Goal: Task Accomplishment & Management: Manage account settings

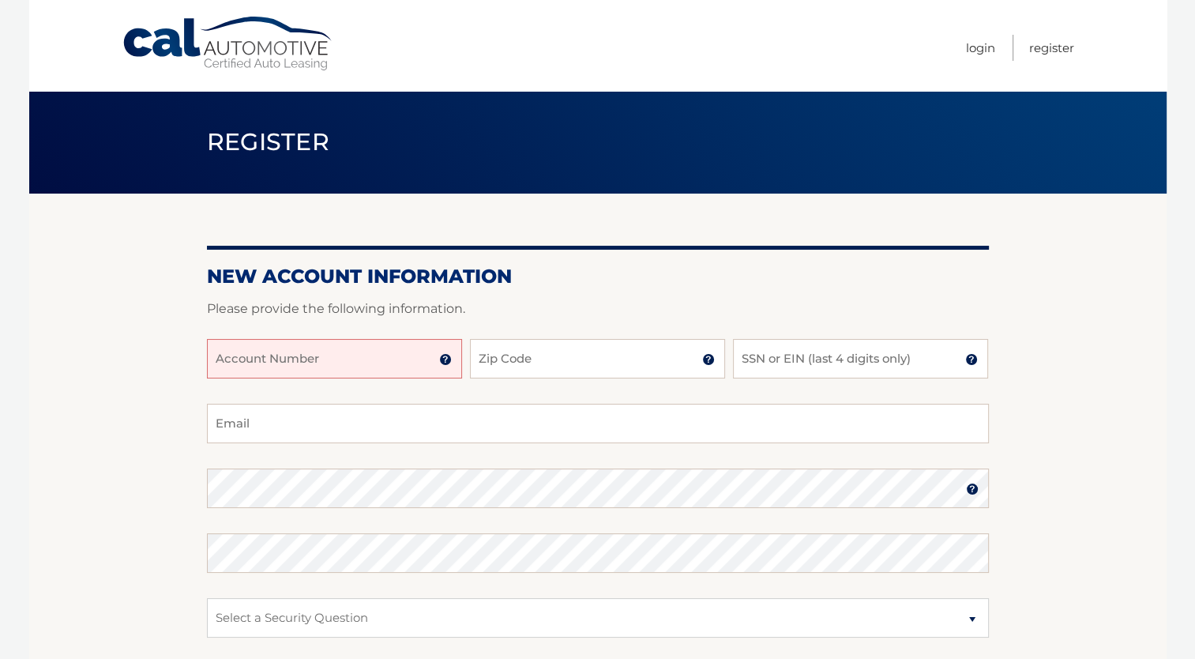
click at [398, 347] on input "Account Number" at bounding box center [334, 358] width 255 height 39
type input "44455991413"
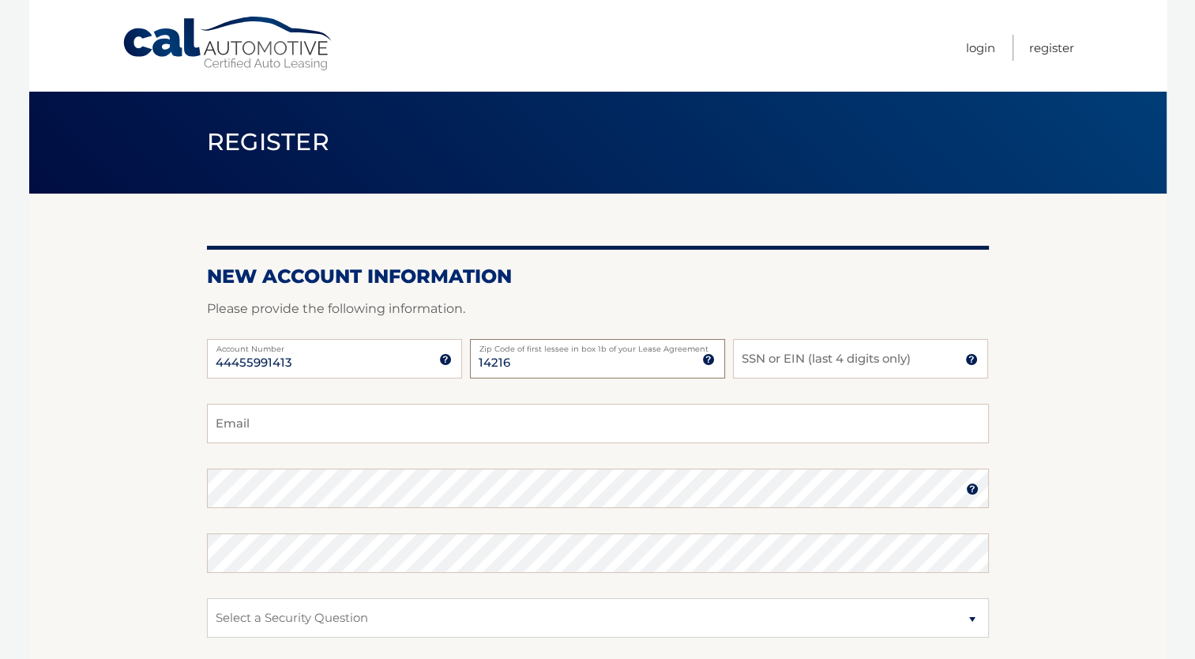
type input "14216"
type input "1"
type input "1962"
type input "sarahstimpsonRDCDN@gmail.com"
click at [381, 487] on div "Password" at bounding box center [598, 487] width 782 height 39
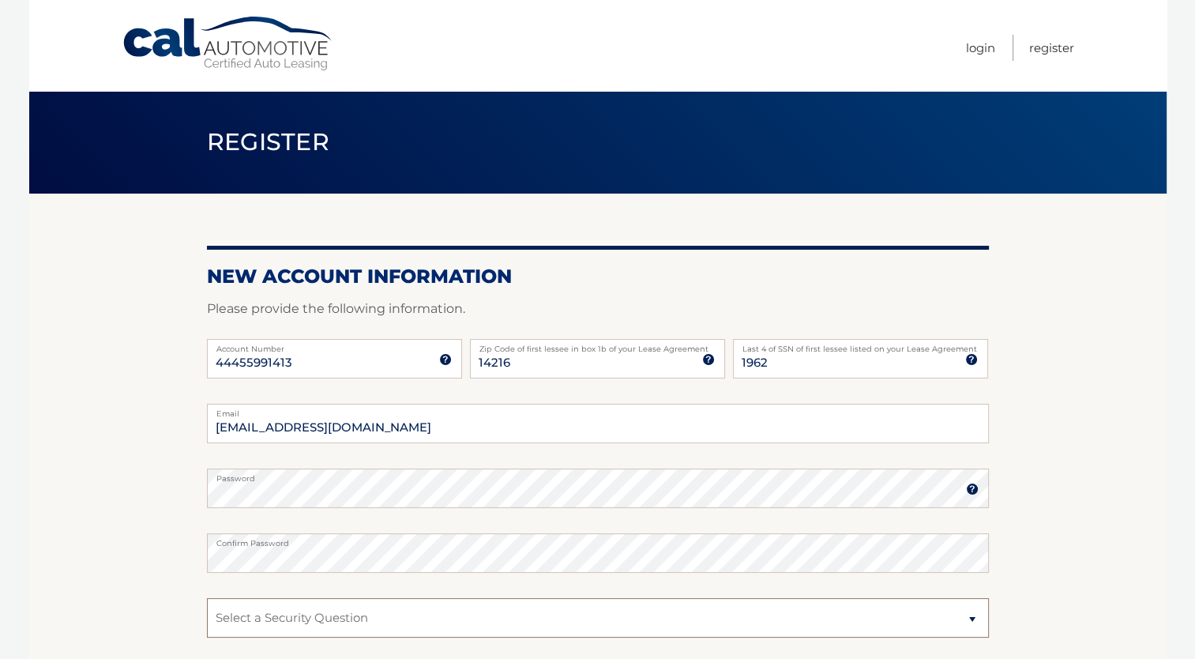
click at [666, 621] on select "Select a Security Question What was the name of your elementary school? What is…" at bounding box center [598, 617] width 782 height 39
select select "2"
click at [207, 598] on select "Select a Security Question What was the name of your elementary school? What is…" at bounding box center [598, 617] width 782 height 39
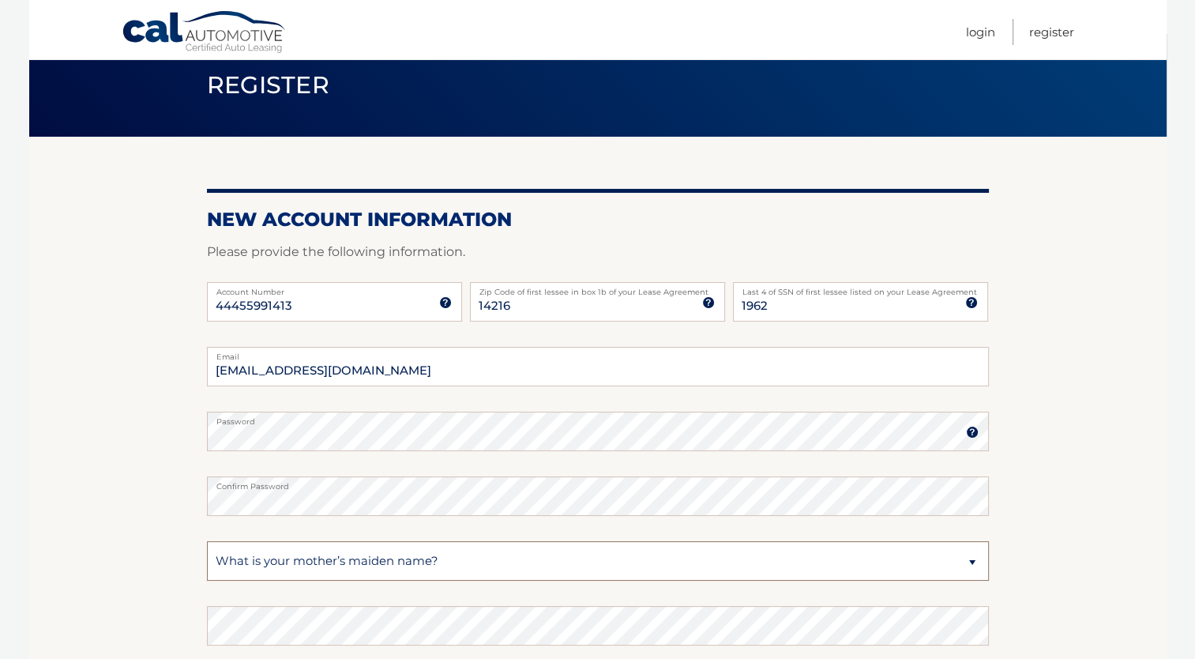
scroll to position [271, 0]
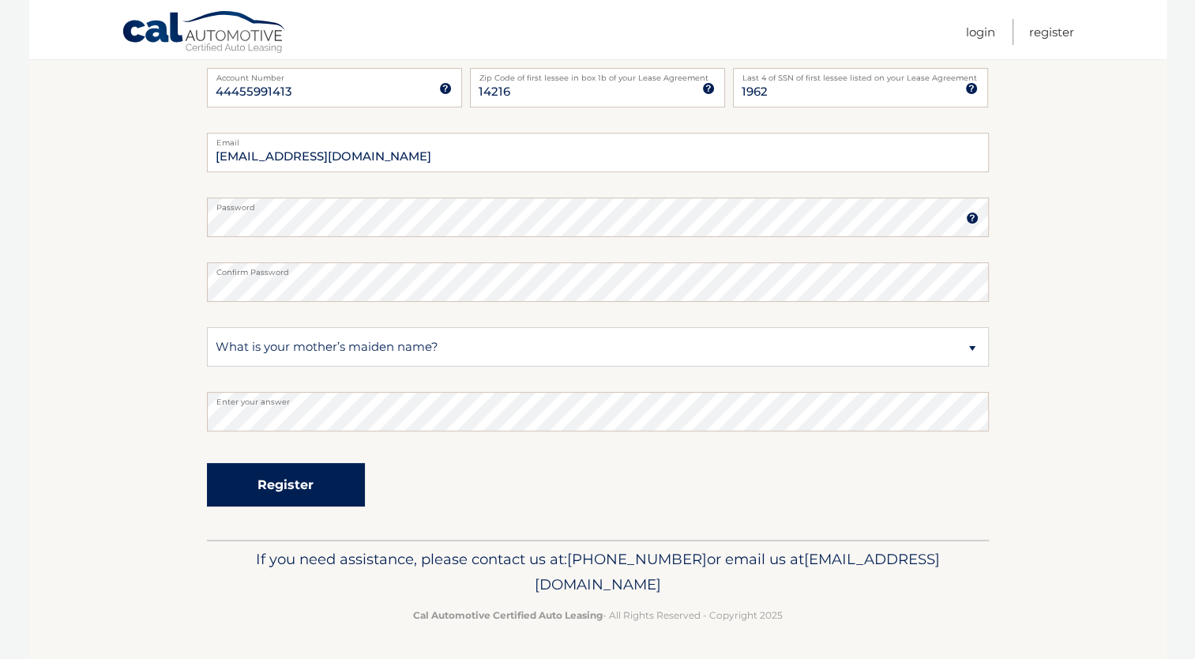
click at [330, 481] on button "Register" at bounding box center [286, 484] width 158 height 43
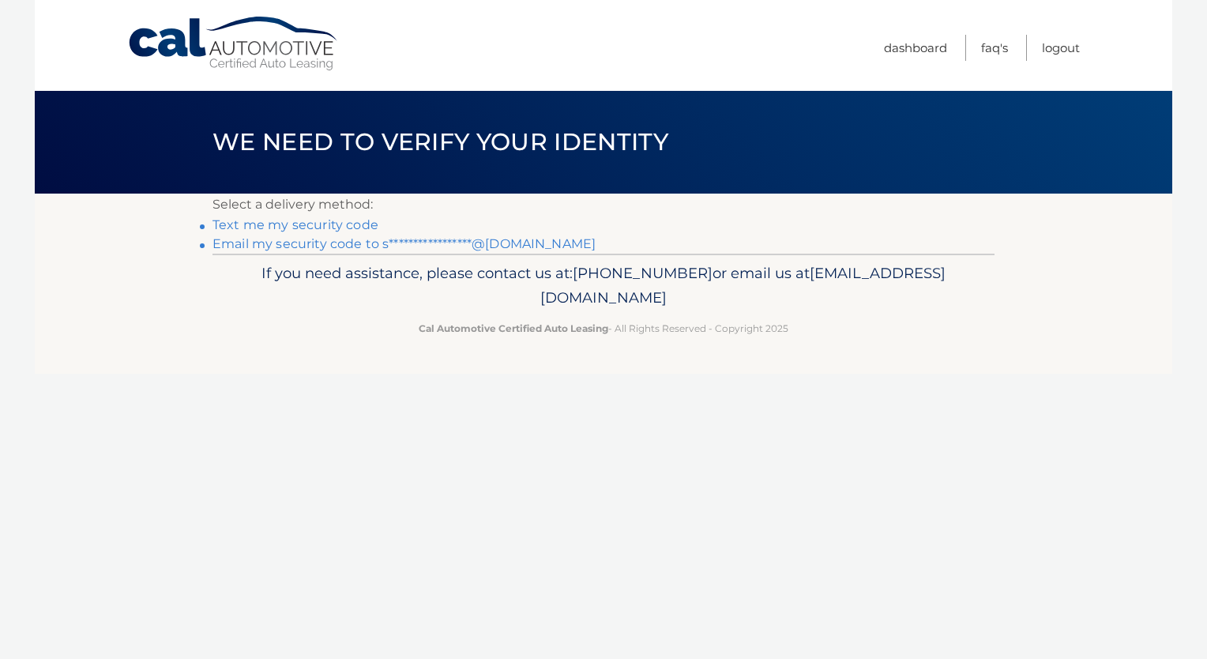
click at [328, 221] on link "Text me my security code" at bounding box center [295, 224] width 166 height 15
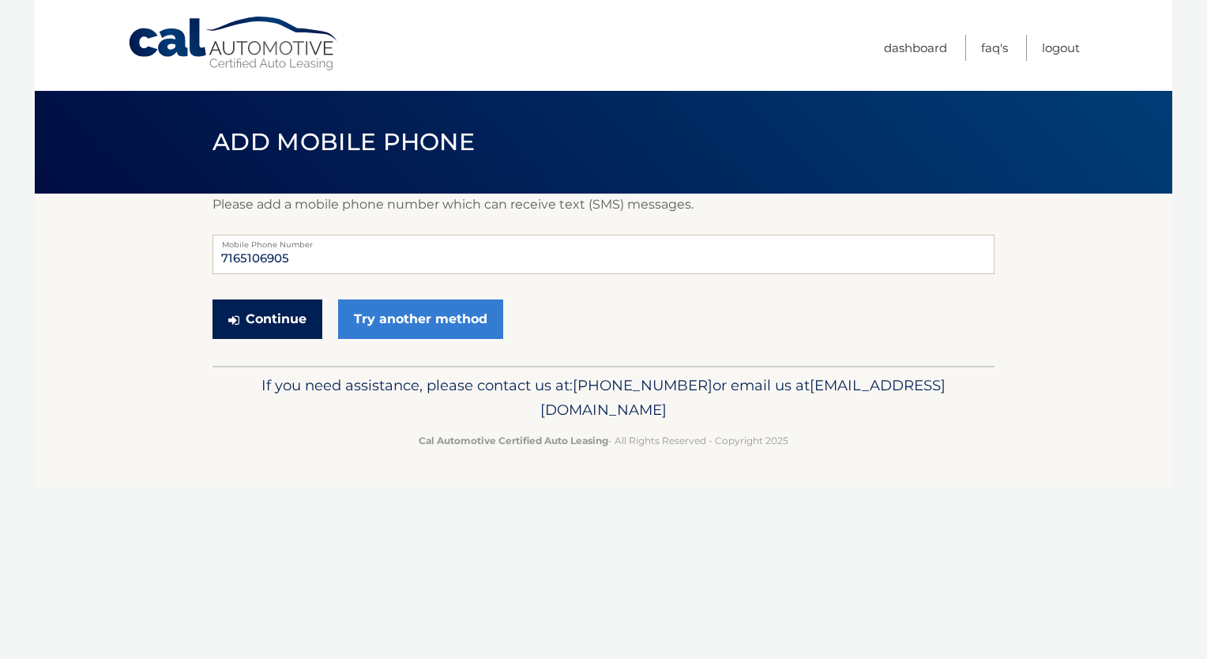
click at [283, 305] on button "Continue" at bounding box center [267, 318] width 110 height 39
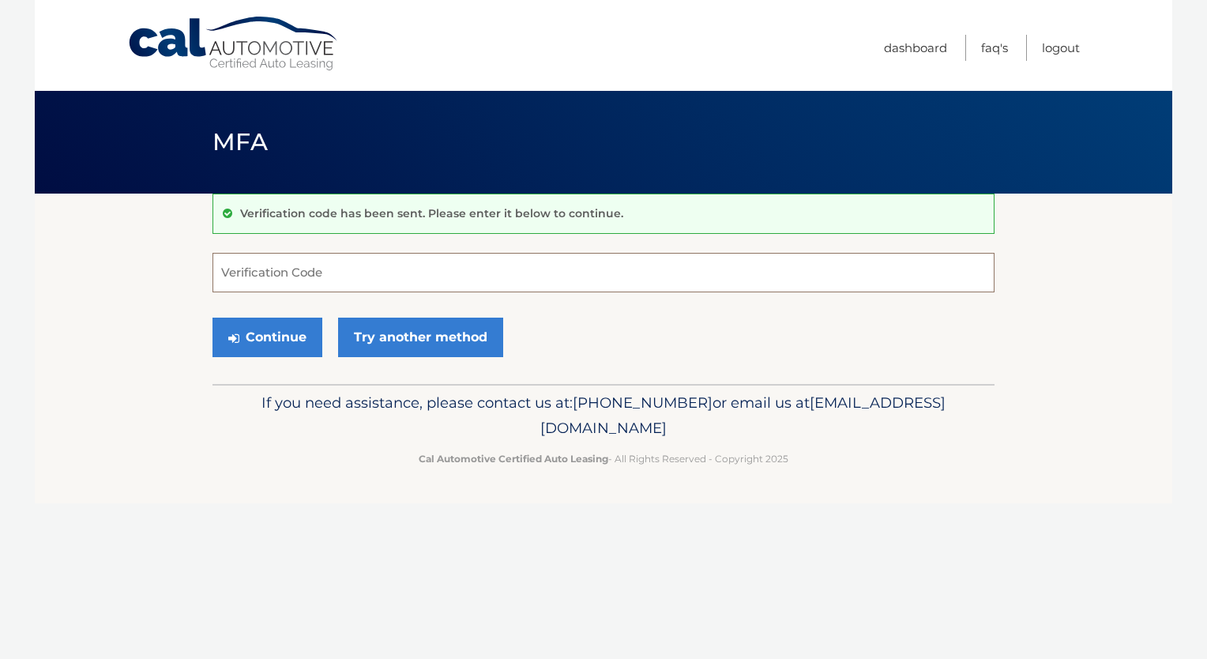
click at [291, 273] on input "Verification Code" at bounding box center [603, 272] width 782 height 39
type input "861852"
click at [287, 340] on button "Continue" at bounding box center [267, 336] width 110 height 39
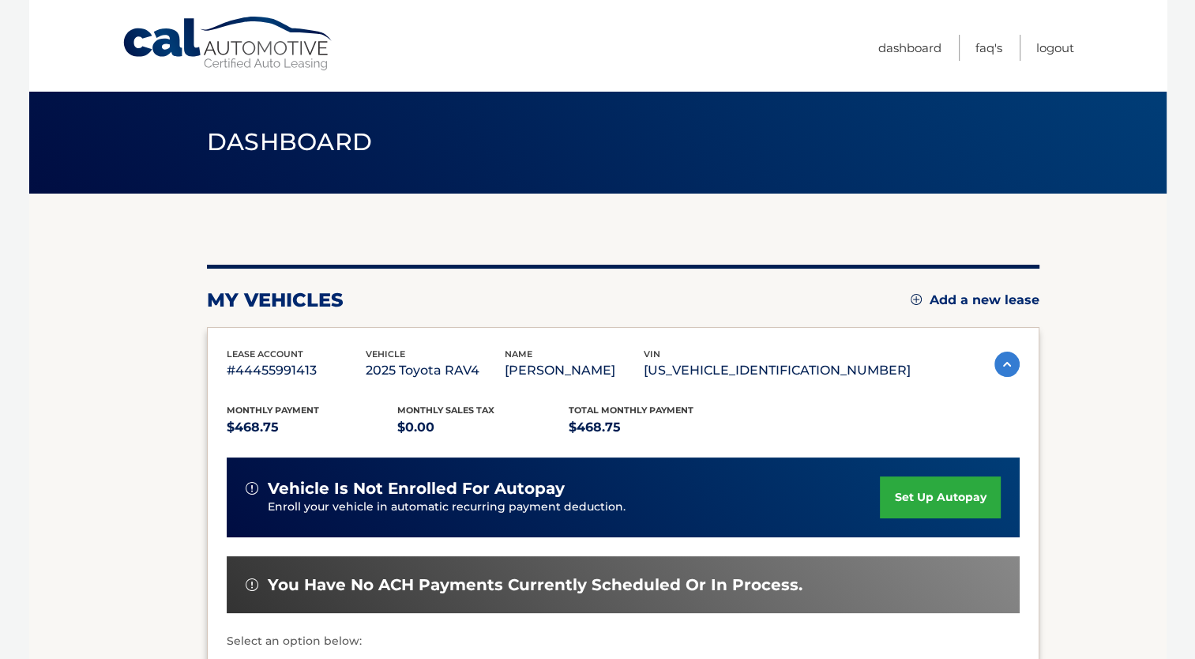
click at [942, 497] on link "set up autopay" at bounding box center [940, 497] width 120 height 42
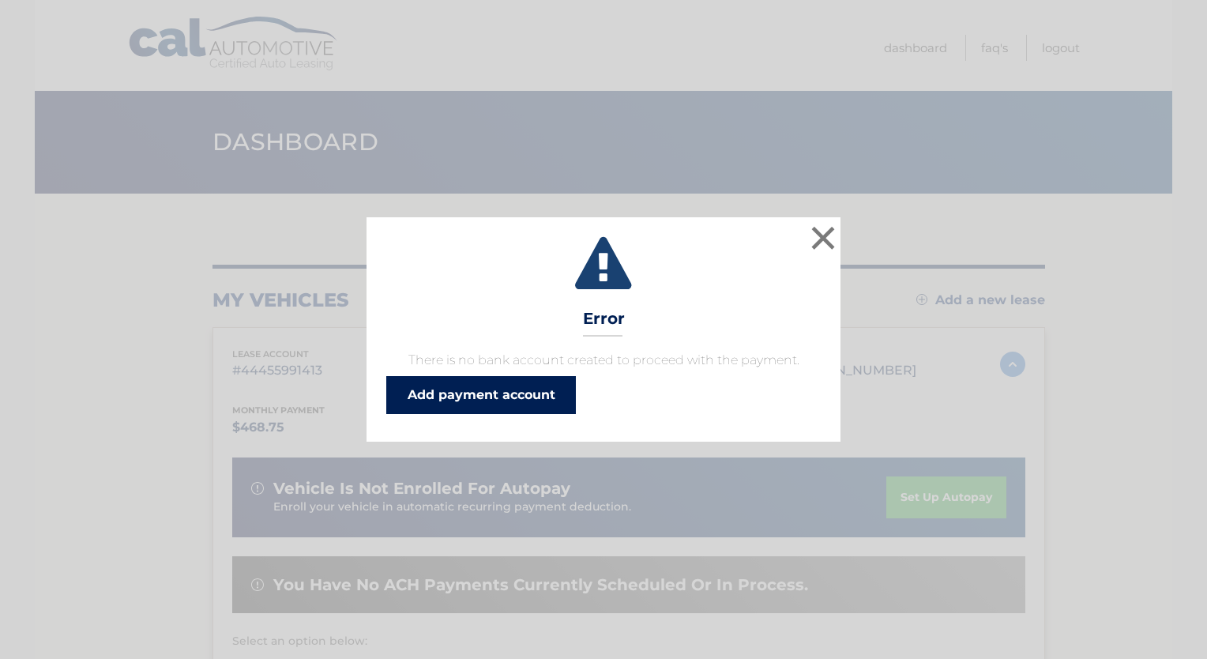
click at [497, 403] on link "Add payment account" at bounding box center [481, 395] width 190 height 38
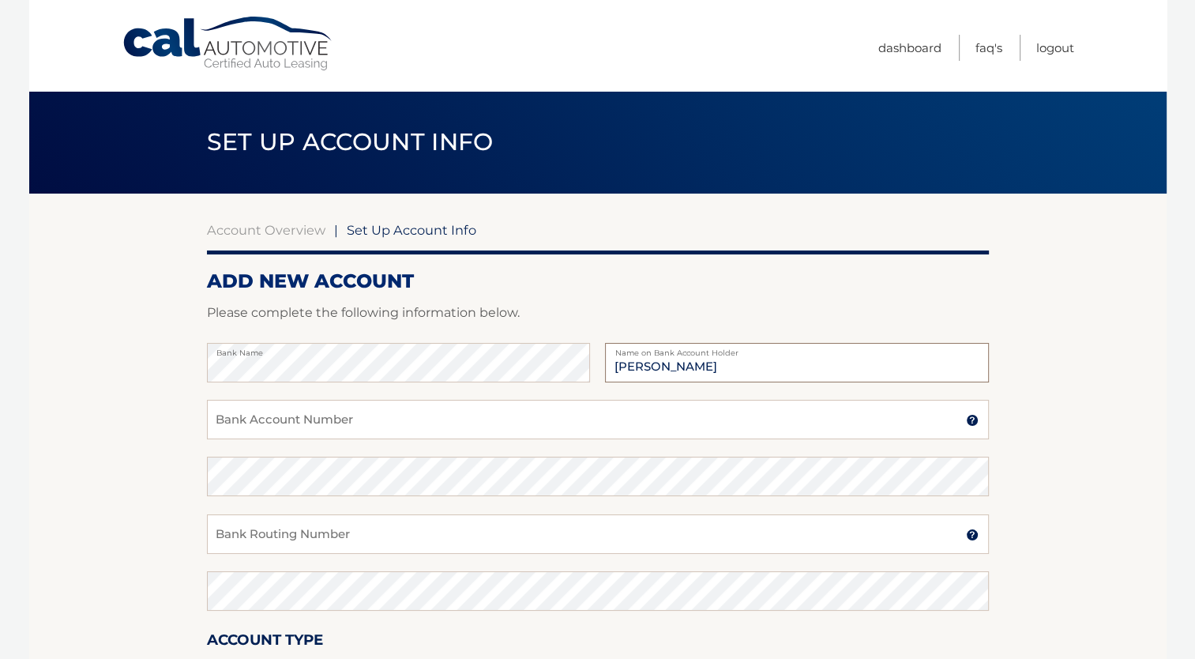
click at [666, 365] on input "[PERSON_NAME]" at bounding box center [796, 362] width 383 height 39
type input "[PERSON_NAME]"
click at [573, 416] on input "Bank Account Number" at bounding box center [598, 419] width 782 height 39
click at [970, 422] on img at bounding box center [972, 420] width 13 height 13
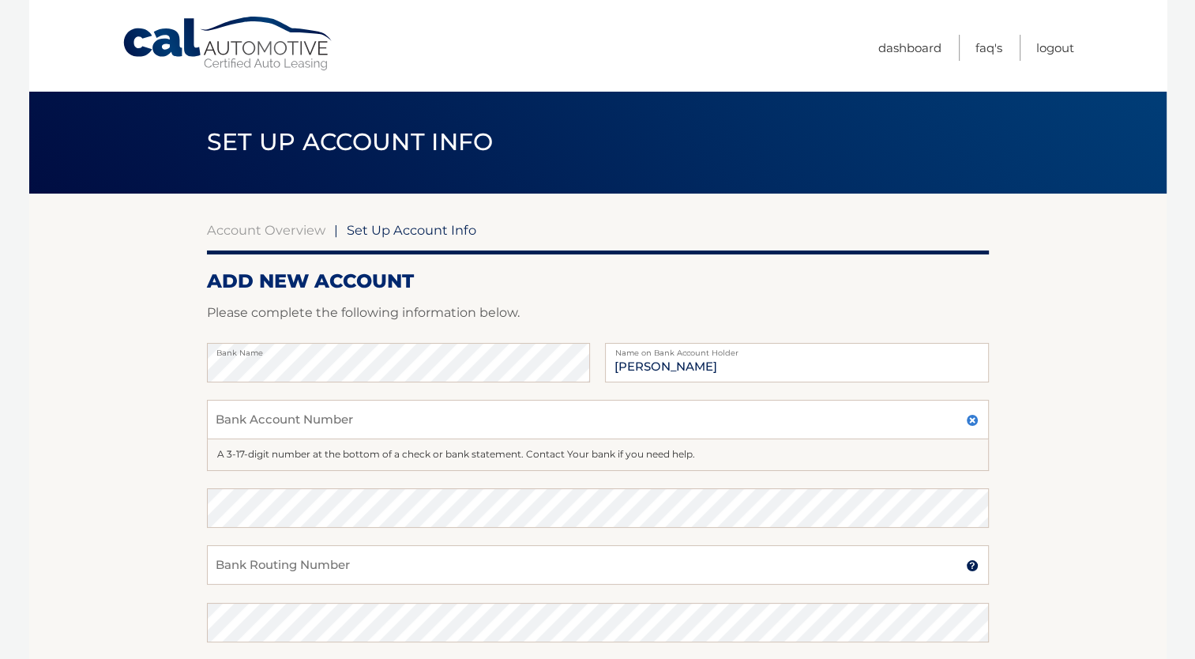
click at [977, 565] on img at bounding box center [972, 565] width 13 height 13
click at [590, 405] on input "Bank Account Number" at bounding box center [598, 419] width 782 height 39
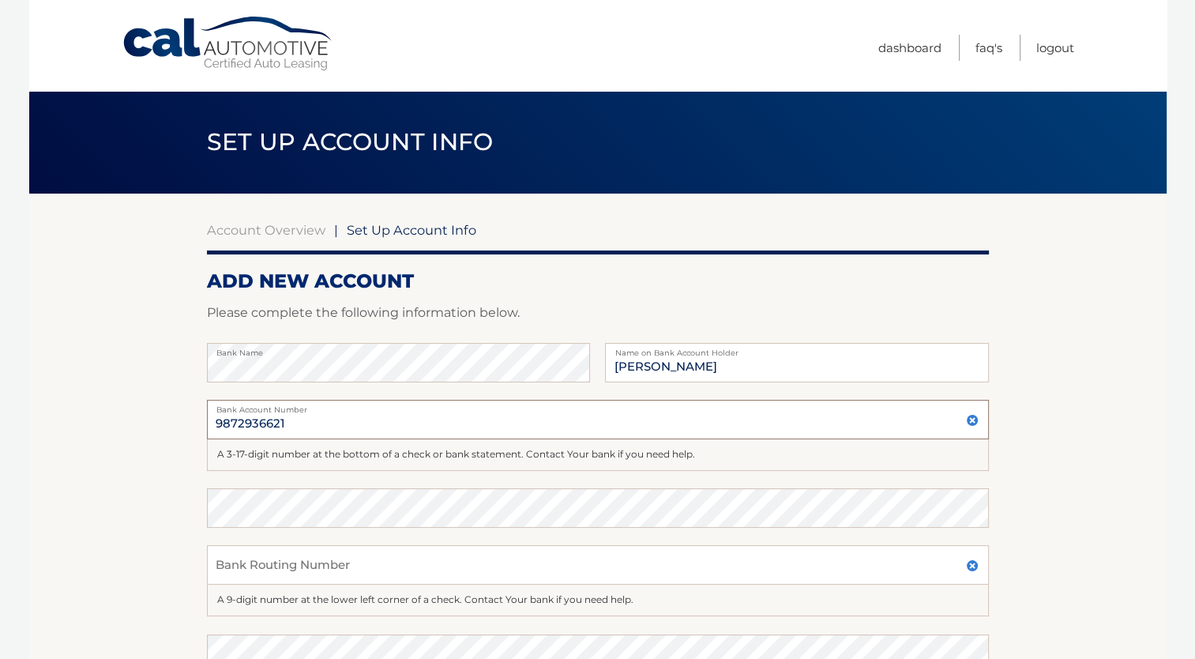
type input "9872936621"
click at [516, 582] on input "Bank Routing Number" at bounding box center [598, 564] width 782 height 39
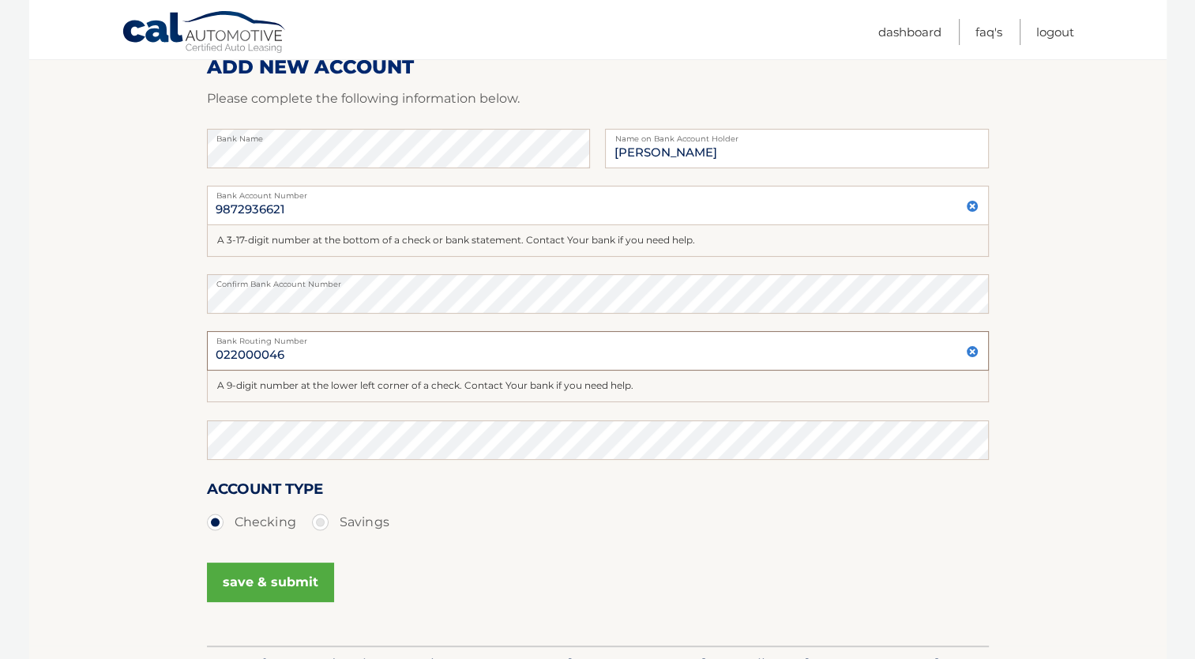
scroll to position [319, 0]
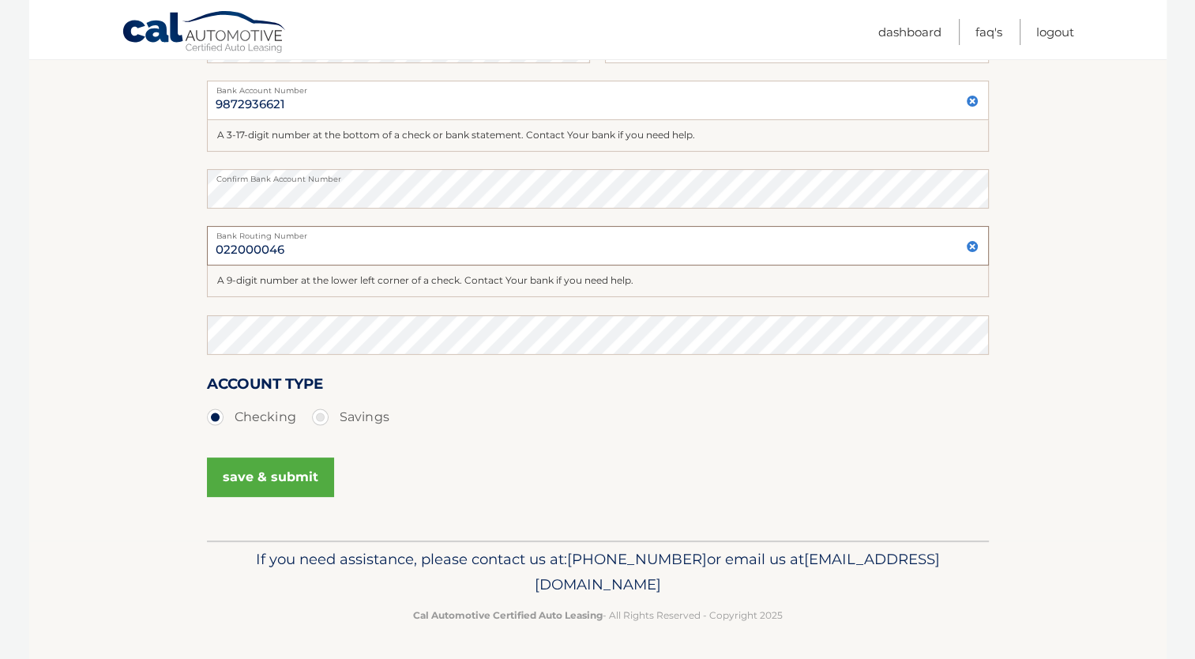
type input "022000046"
click at [257, 478] on button "save & submit" at bounding box center [270, 476] width 127 height 39
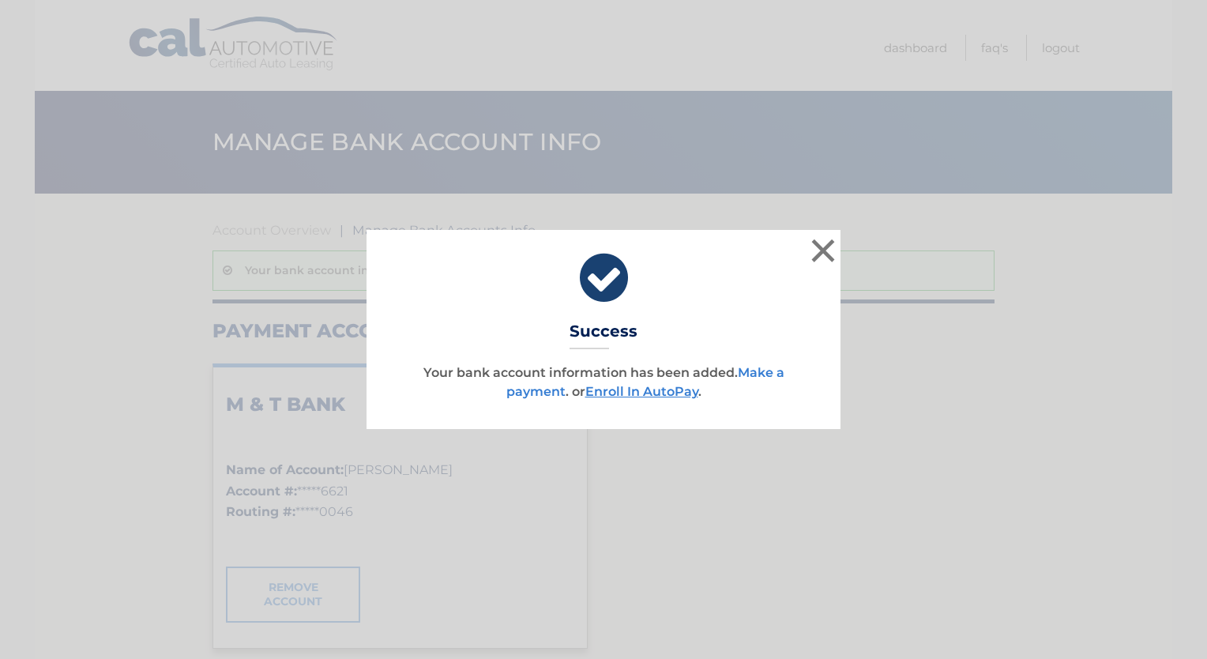
click at [754, 377] on link "Make a payment" at bounding box center [645, 382] width 278 height 34
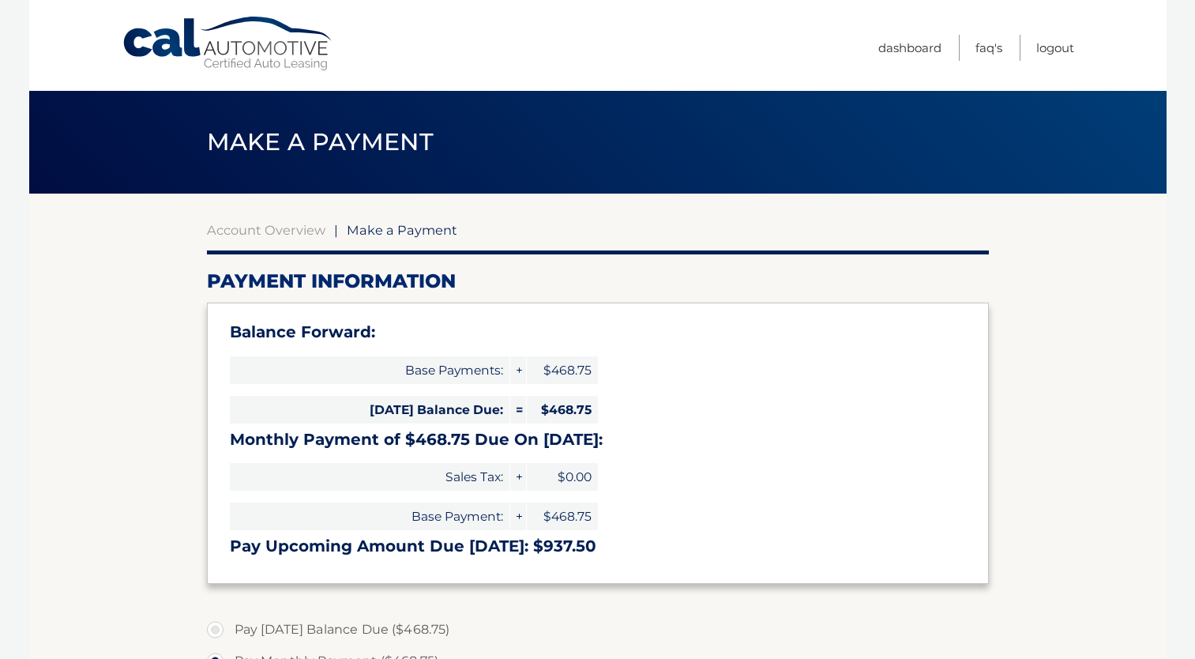
select select "YWNiMWU1NDUtZTE2ZS00N2M5LWI4YTEtY2M0NTcxOGU0ZmMz"
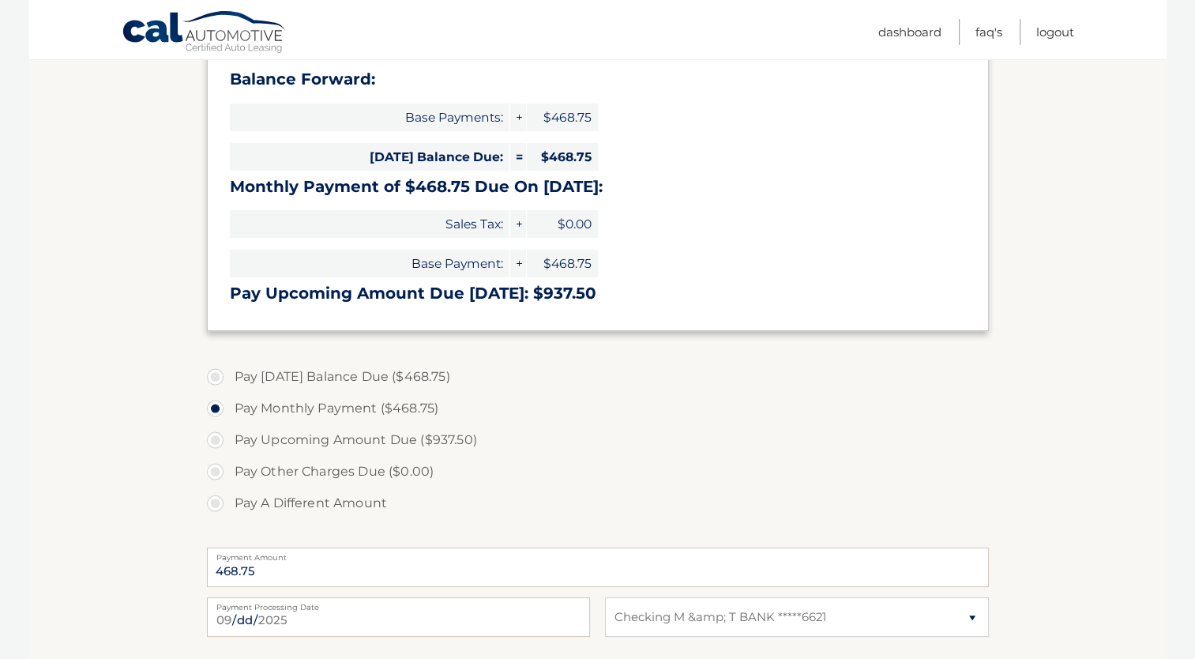
scroll to position [316, 0]
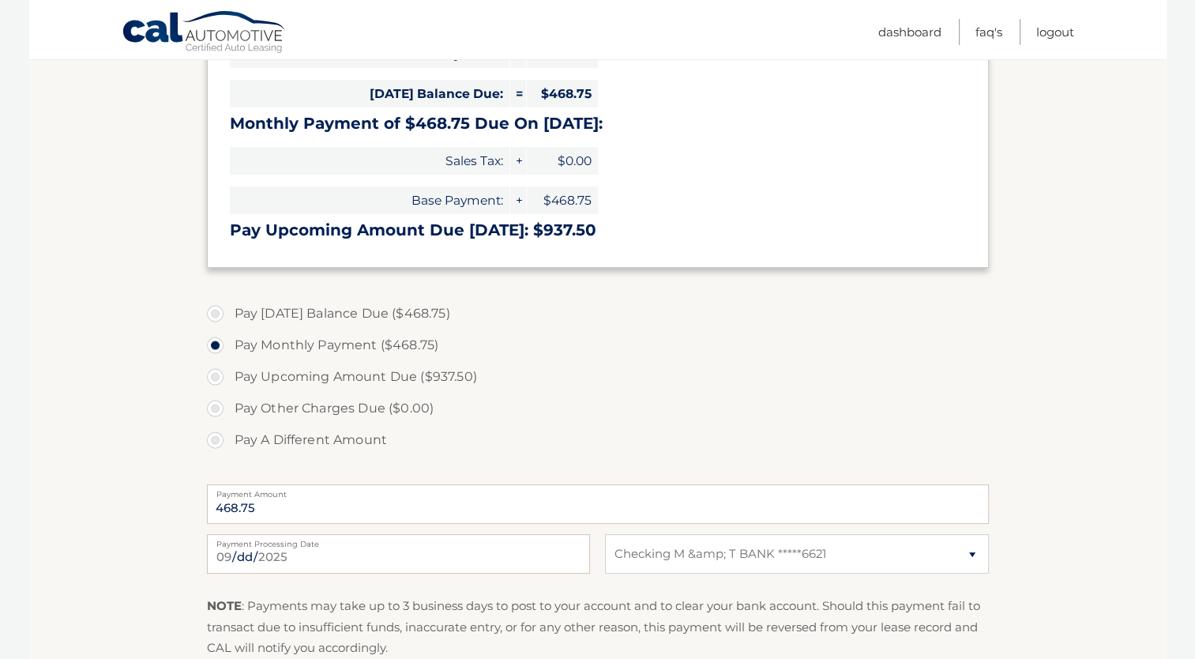
click at [400, 324] on label "Pay Today's Balance Due ($468.75)" at bounding box center [598, 314] width 782 height 32
click at [229, 323] on input "Pay Today's Balance Due ($468.75)" at bounding box center [221, 310] width 16 height 25
radio input "true"
click at [382, 118] on h3 "Monthly Payment of $468.75 Due On Sep 26:" at bounding box center [598, 124] width 736 height 20
click at [552, 107] on div "Today's Balance Due: = $468.75" at bounding box center [414, 92] width 368 height 39
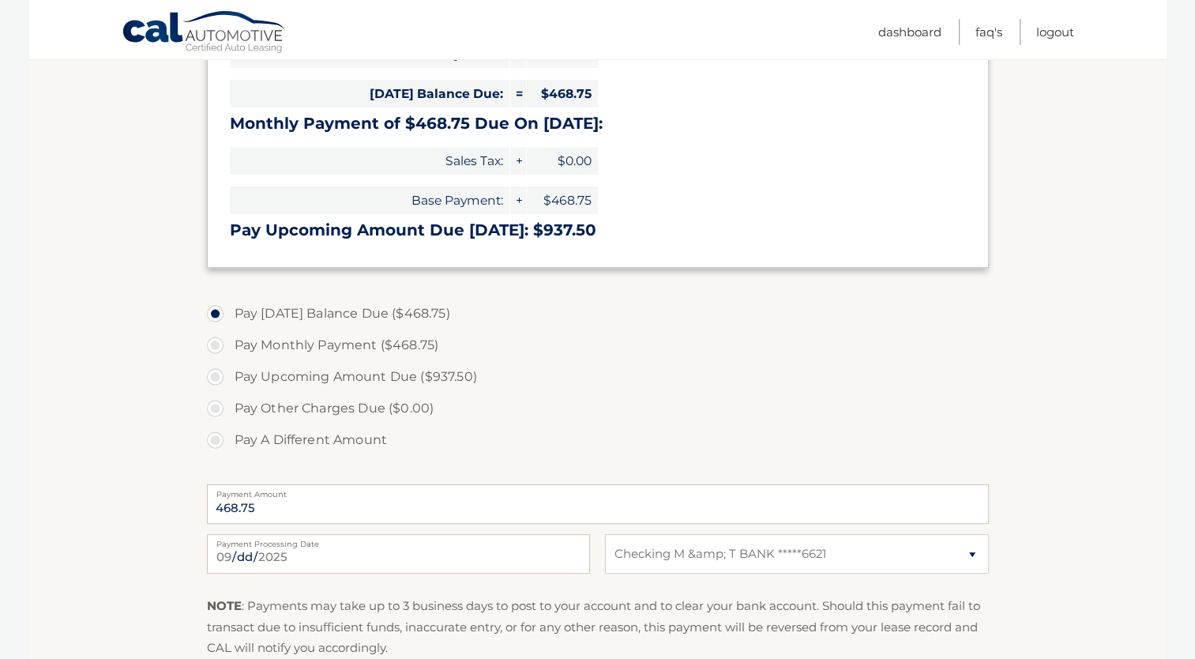
click at [559, 168] on span "$0.00" at bounding box center [562, 161] width 71 height 28
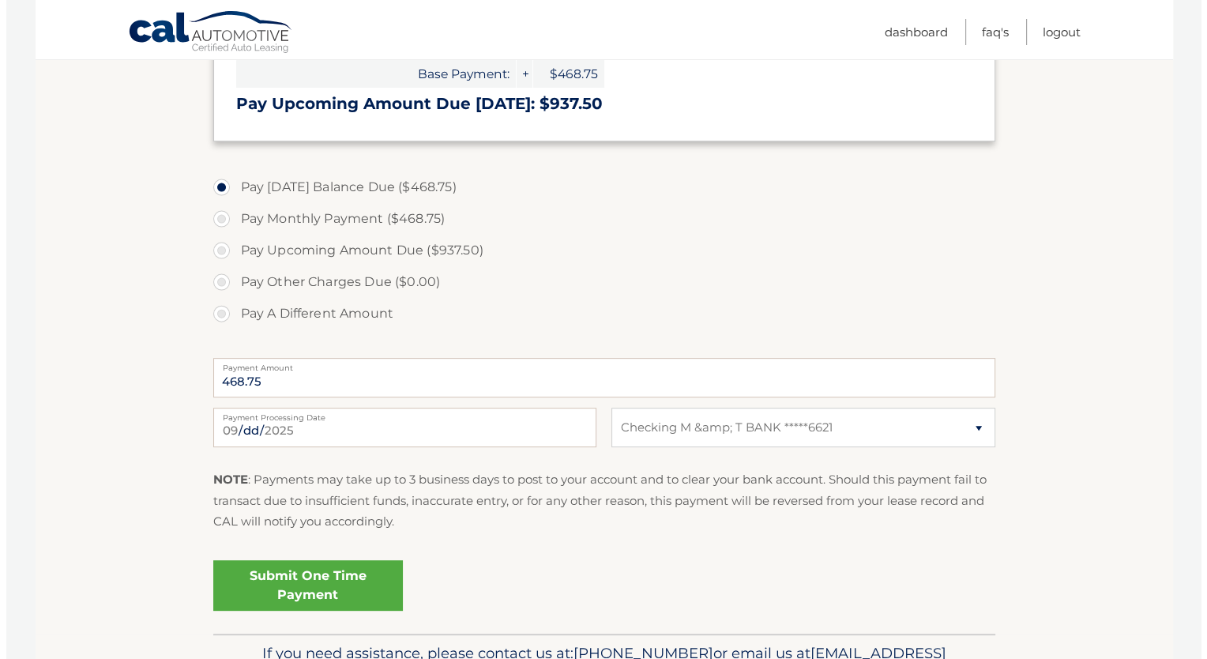
scroll to position [535, 0]
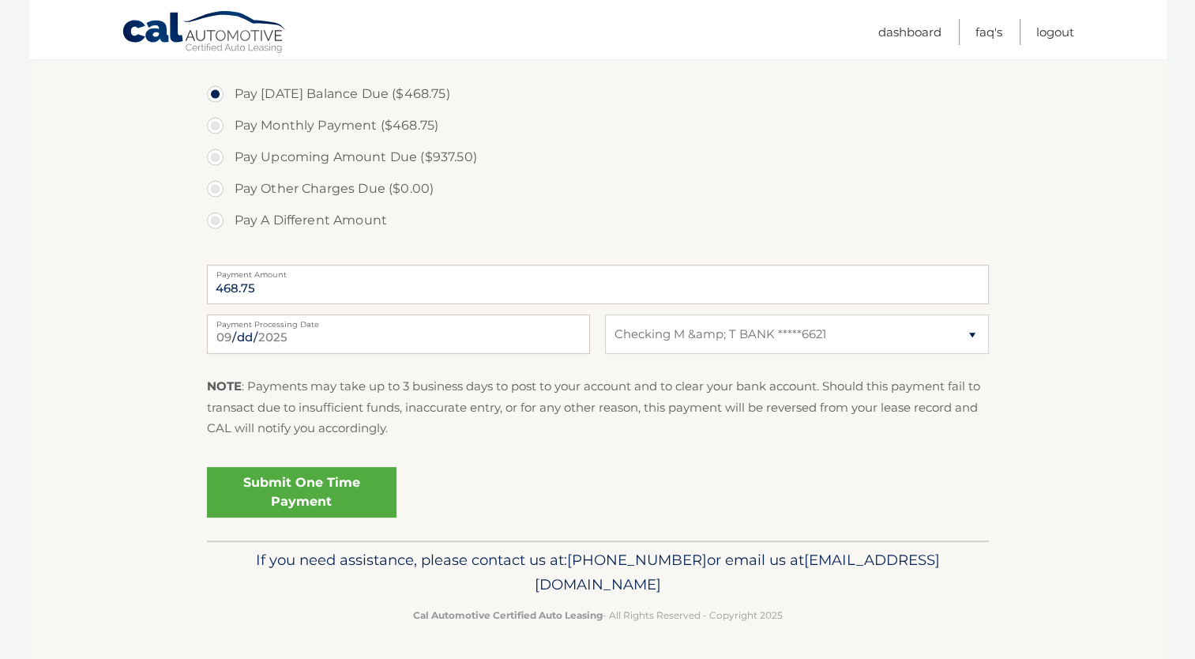
click at [373, 490] on link "Submit One Time Payment" at bounding box center [302, 492] width 190 height 51
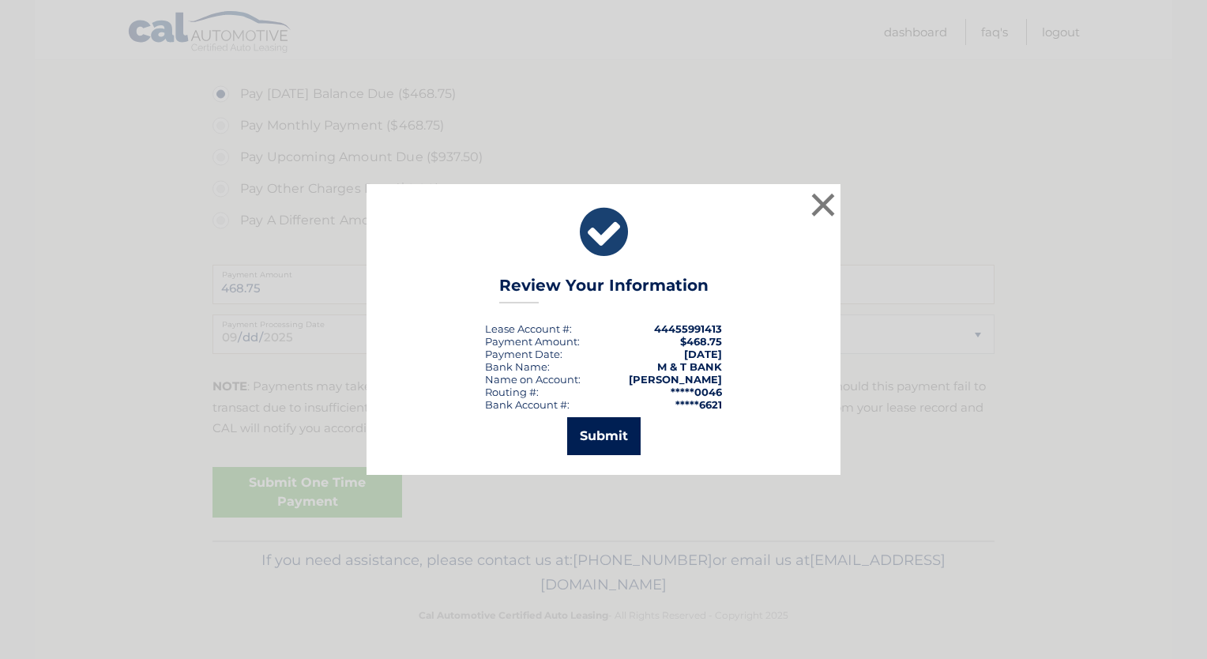
click at [625, 437] on button "Submit" at bounding box center [603, 436] width 73 height 38
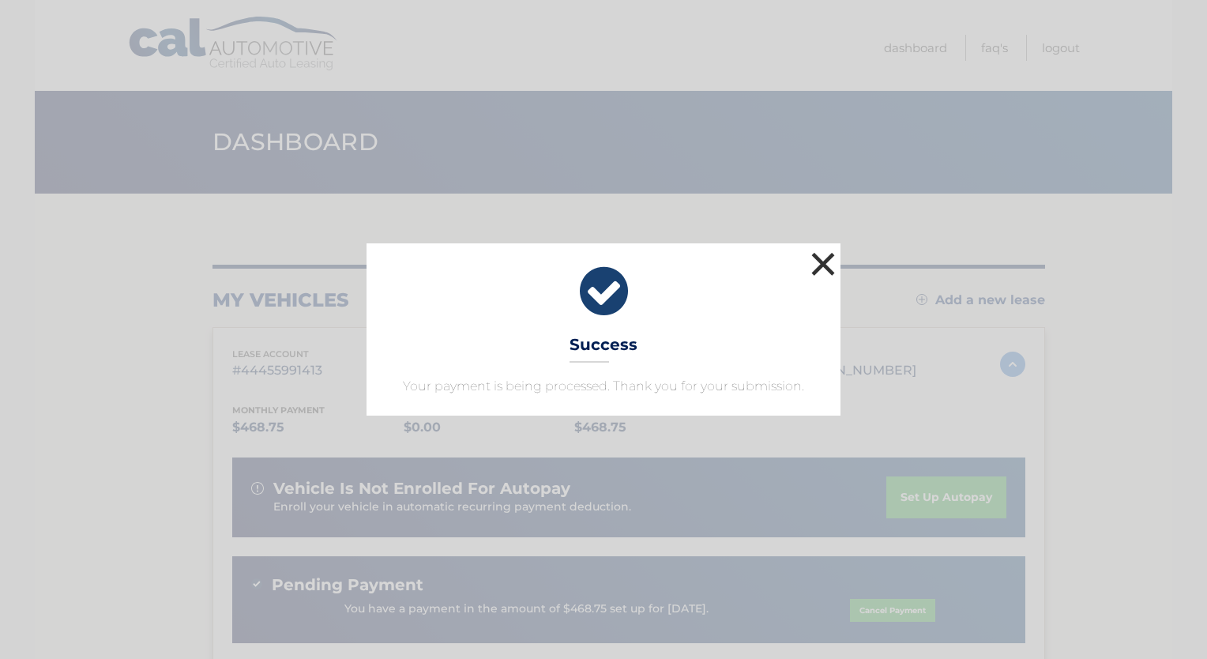
click at [817, 261] on button "×" at bounding box center [823, 264] width 32 height 32
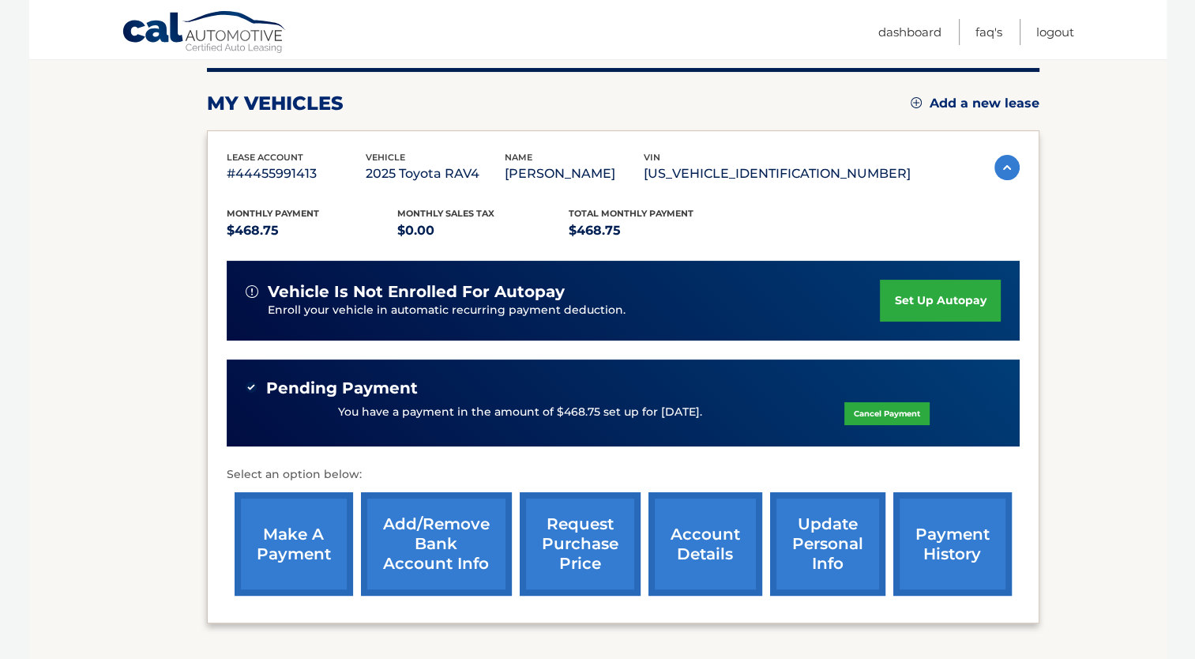
scroll to position [325, 0]
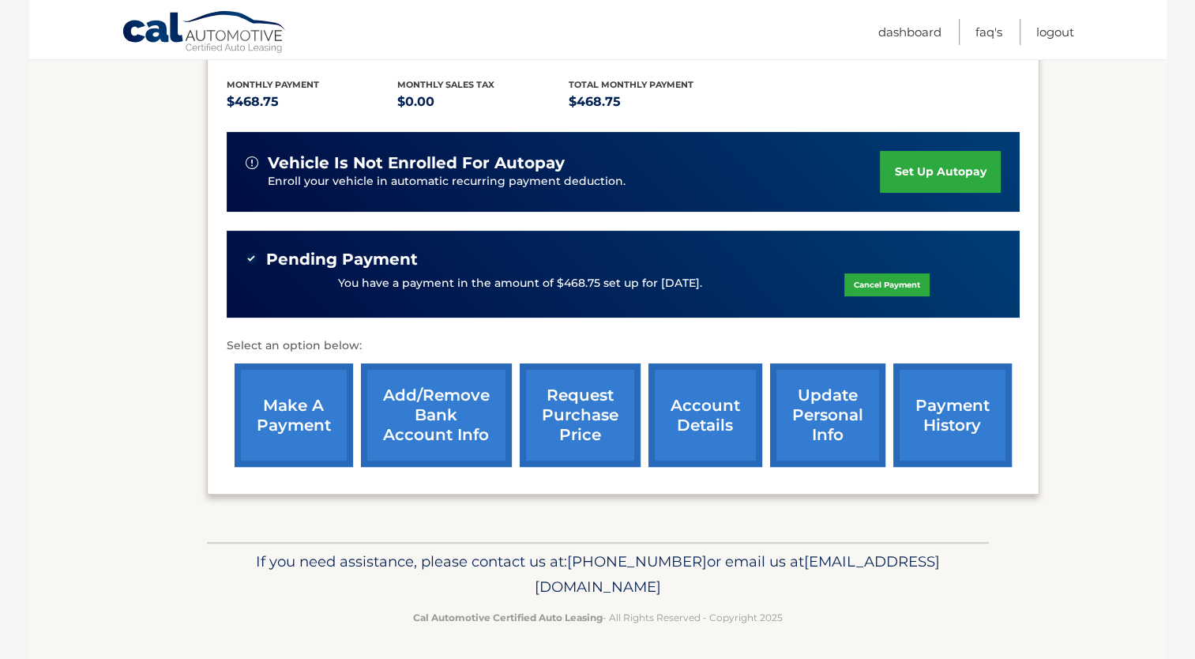
click at [948, 171] on link "set up autopay" at bounding box center [940, 172] width 120 height 42
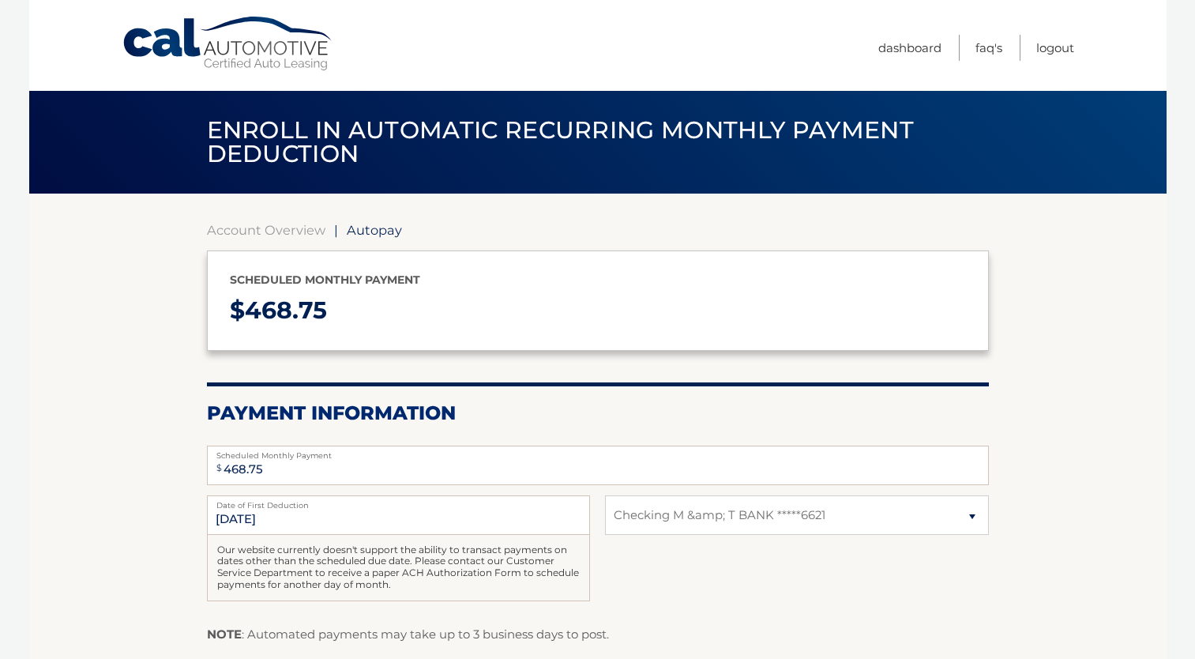
select select "YWNiMWU1NDUtZTE2ZS00N2M5LWI4YTEtY2M0NTcxOGU0ZmMz"
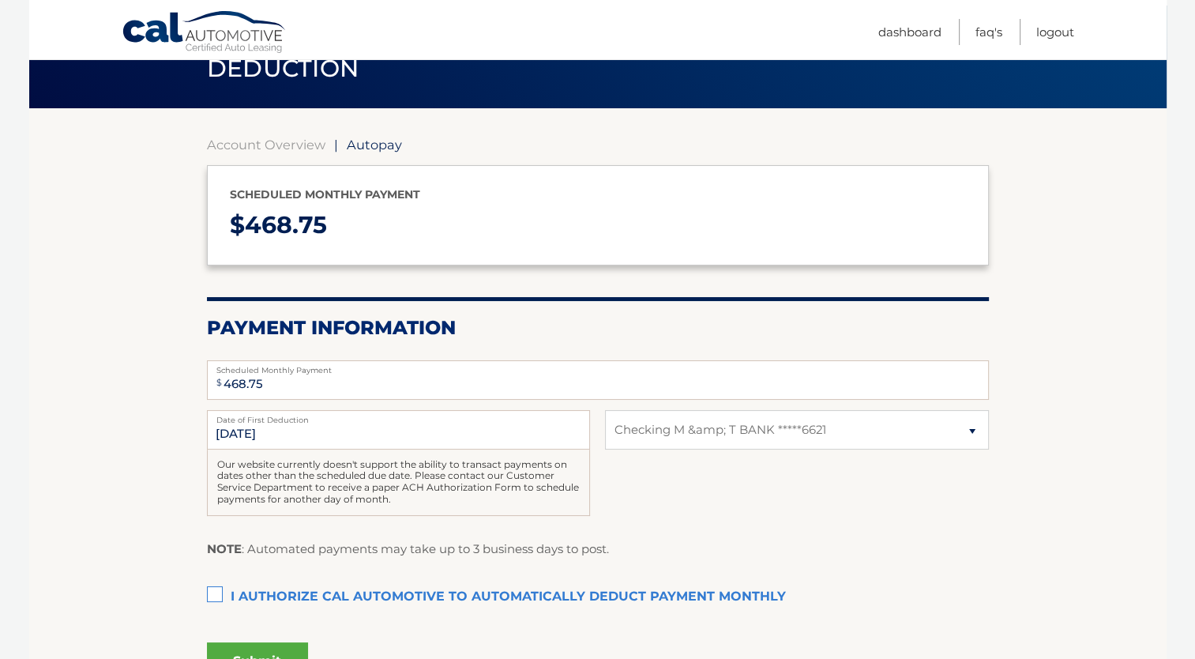
scroll to position [158, 0]
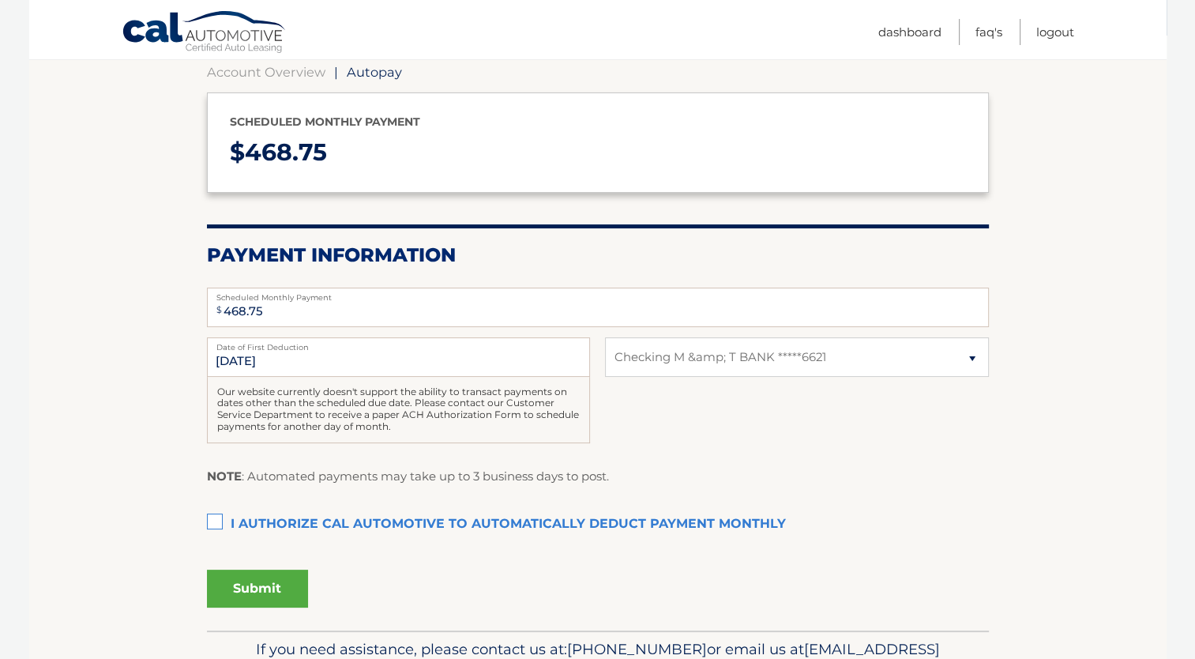
click at [203, 513] on section "Account Overview | Autopay Scheduled monthly payment $ 468.75 Payment Informati…" at bounding box center [597, 333] width 1137 height 595
click at [221, 529] on label "I authorize cal automotive to automatically deduct payment monthly This checkbo…" at bounding box center [598, 524] width 782 height 32
click at [0, 0] on input "I authorize cal automotive to automatically deduct payment monthly This checkbo…" at bounding box center [0, 0] width 0 height 0
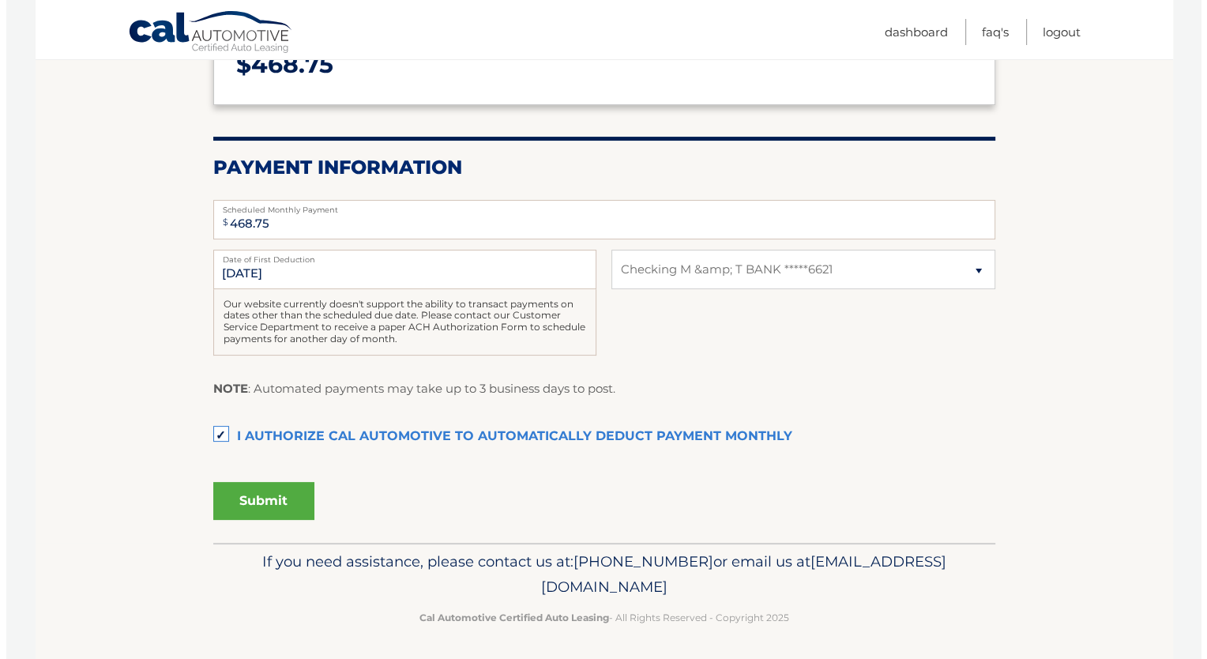
scroll to position [247, 0]
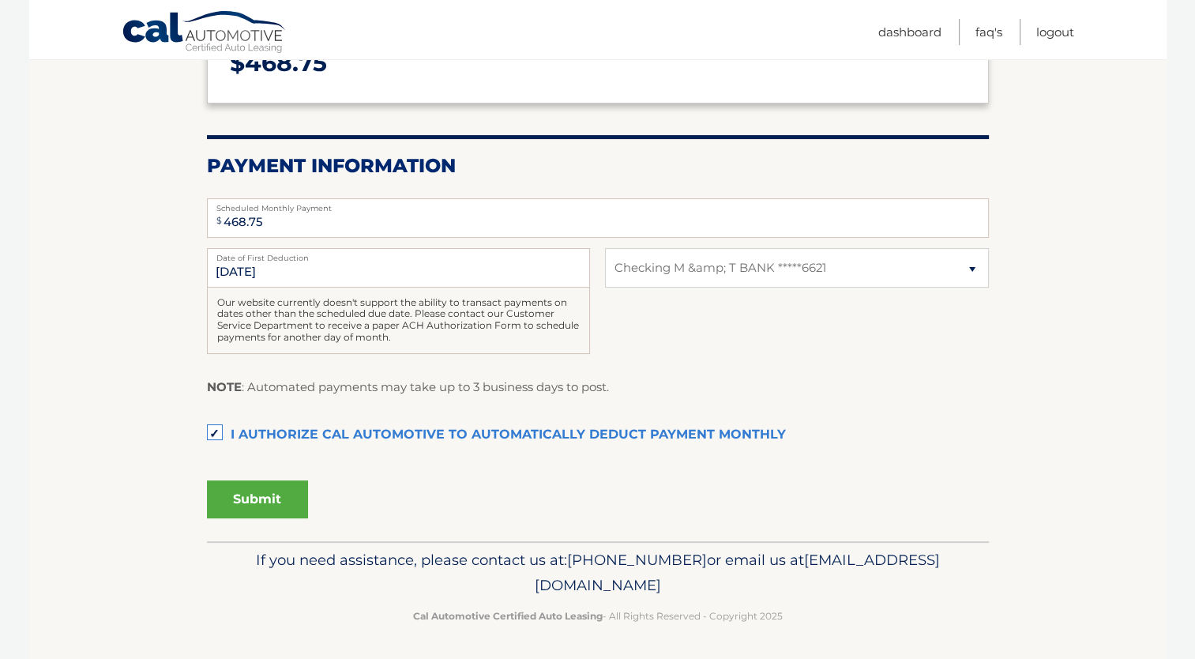
click at [254, 488] on button "Submit" at bounding box center [257, 499] width 101 height 38
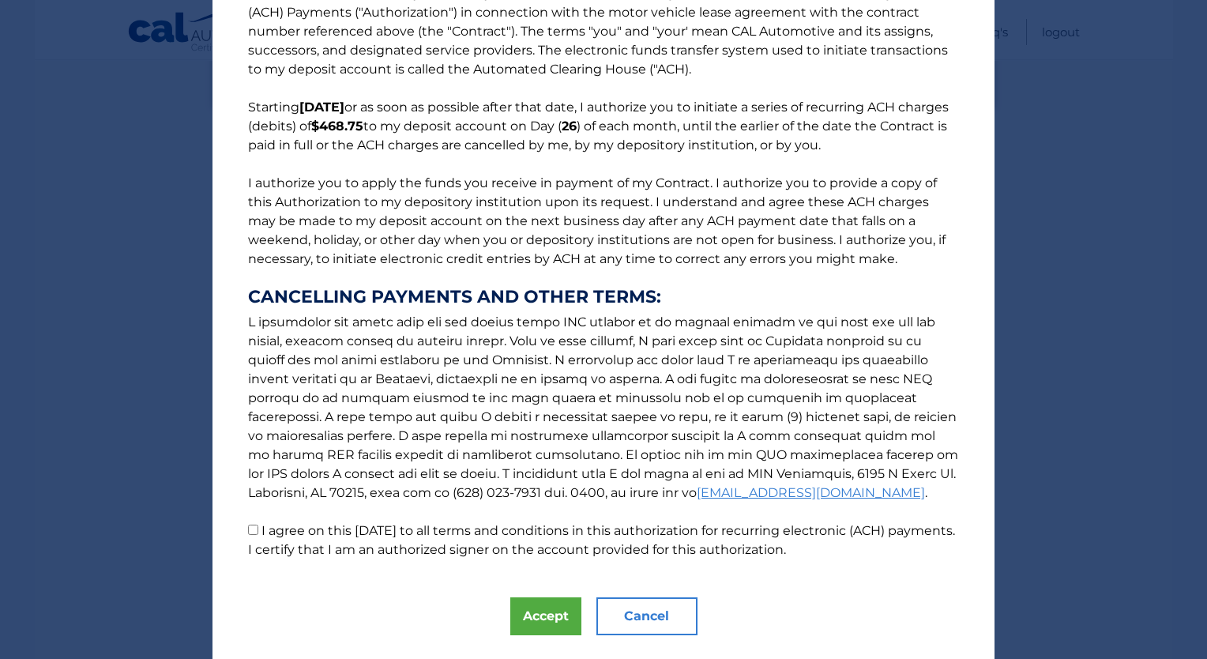
scroll to position [87, 0]
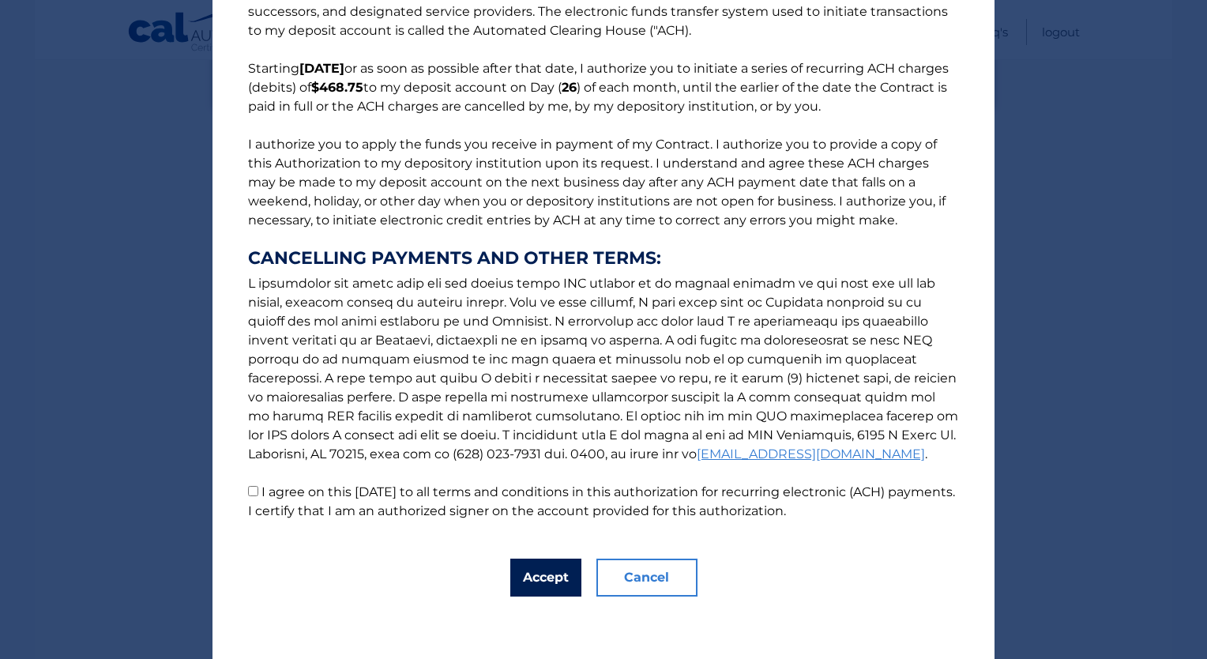
click at [546, 577] on button "Accept" at bounding box center [545, 577] width 71 height 38
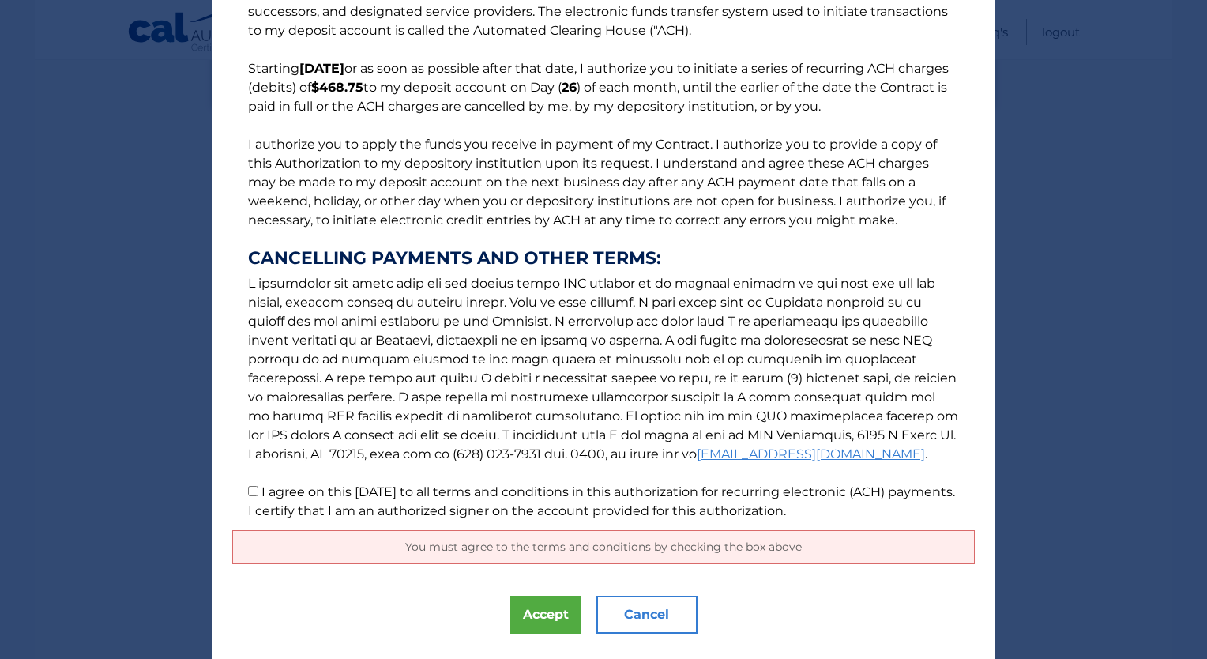
click at [266, 485] on label "I agree on this 09/02/2025 to all terms and conditions in this authorization fo…" at bounding box center [601, 501] width 707 height 34
click at [258, 486] on input "I agree on this 09/02/2025 to all terms and conditions in this authorization fo…" at bounding box center [253, 491] width 10 height 10
checkbox input "true"
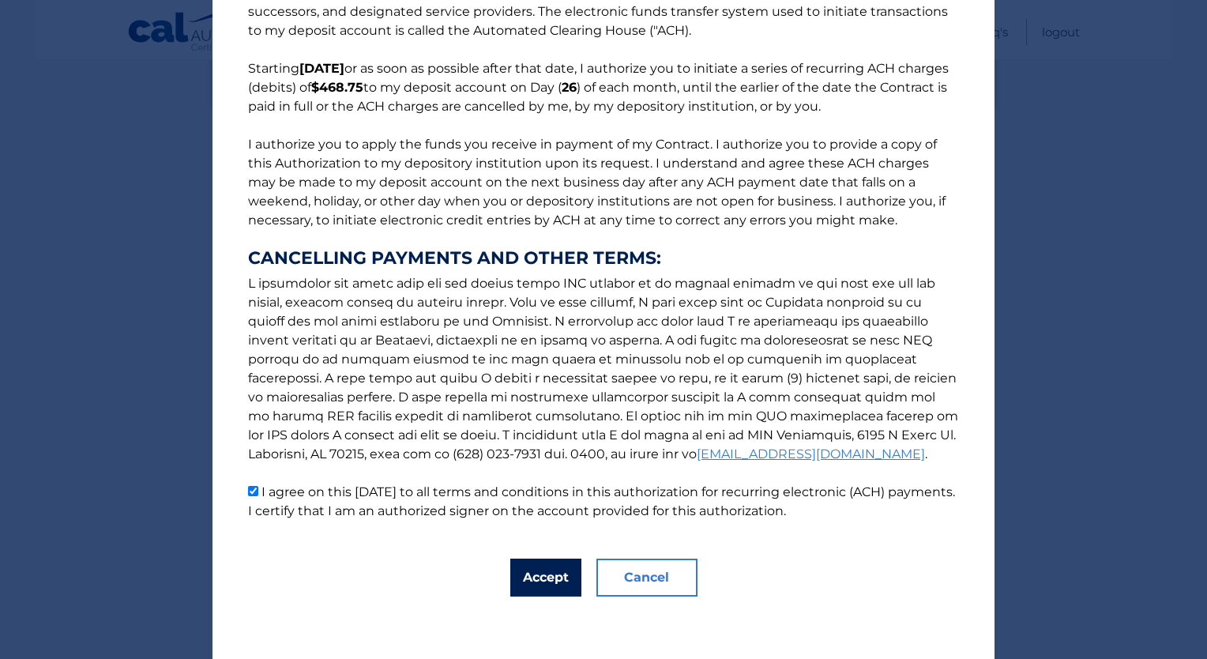
click at [527, 578] on button "Accept" at bounding box center [545, 577] width 71 height 38
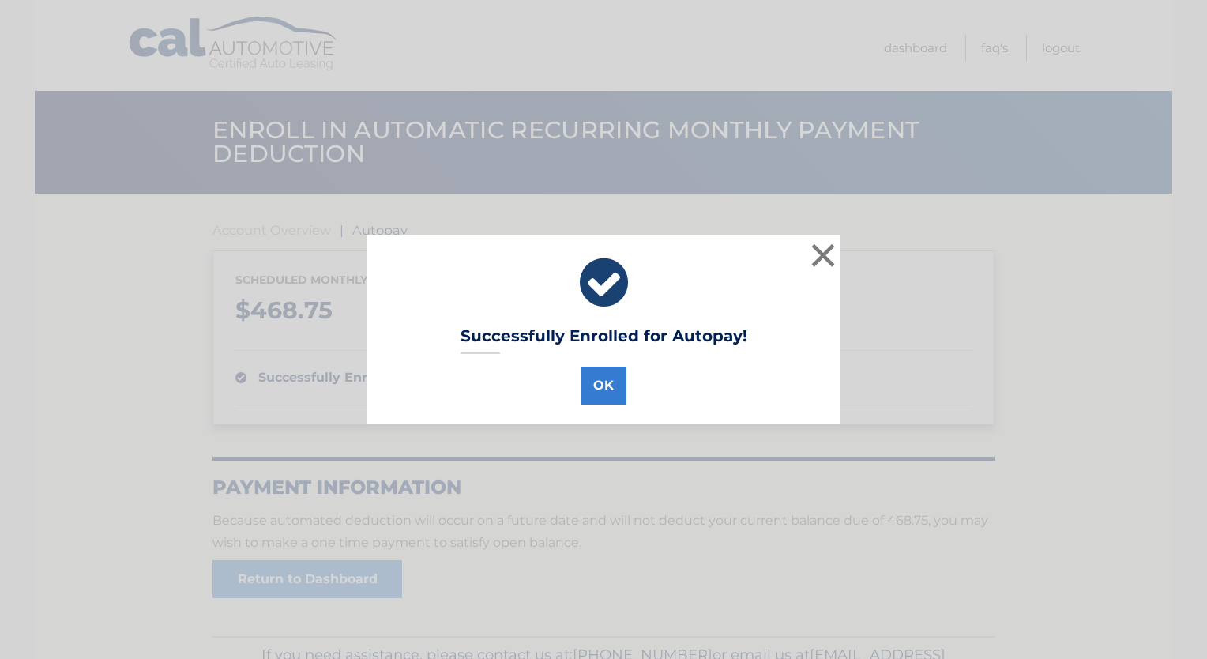
click at [629, 368] on div "OK" at bounding box center [603, 382] width 434 height 44
drag, startPoint x: 592, startPoint y: 396, endPoint x: 599, endPoint y: 381, distance: 16.3
click at [591, 396] on button "OK" at bounding box center [603, 385] width 46 height 38
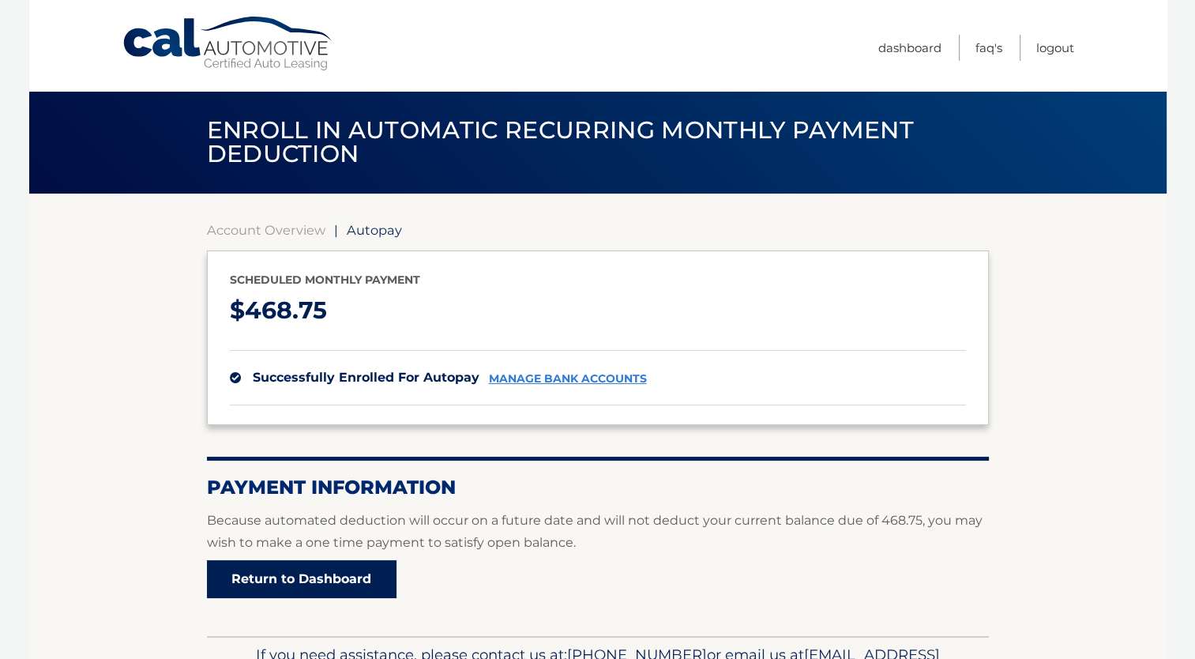
click at [336, 573] on link "Return to Dashboard" at bounding box center [302, 579] width 190 height 38
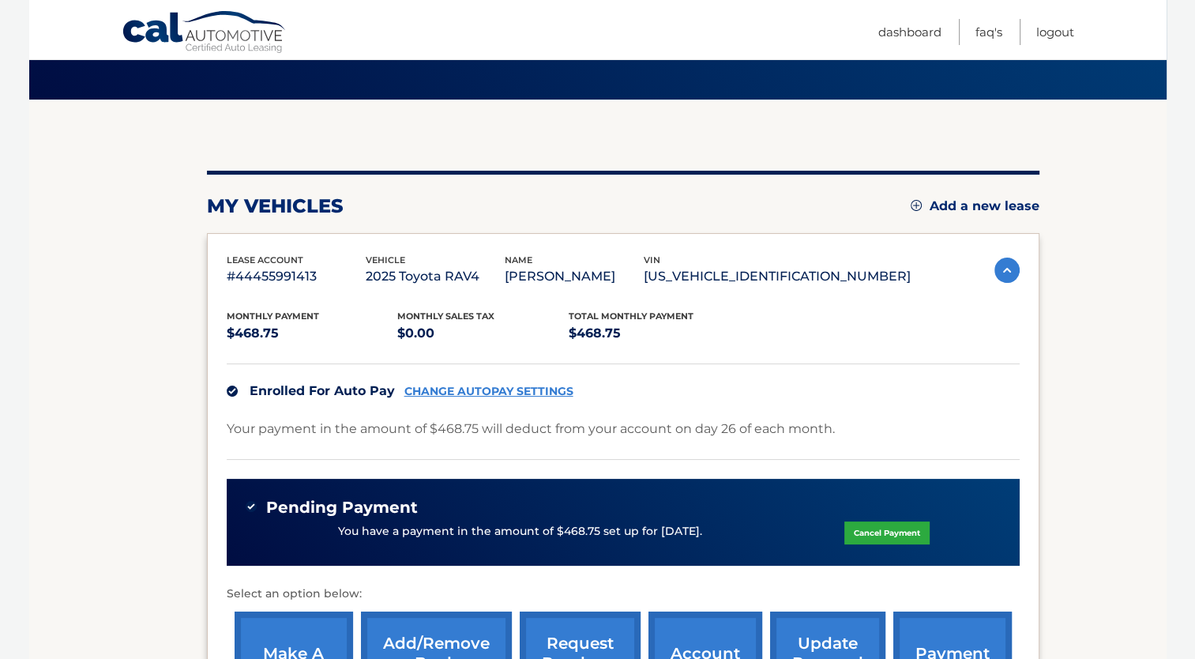
scroll to position [237, 0]
